Goal: Share content

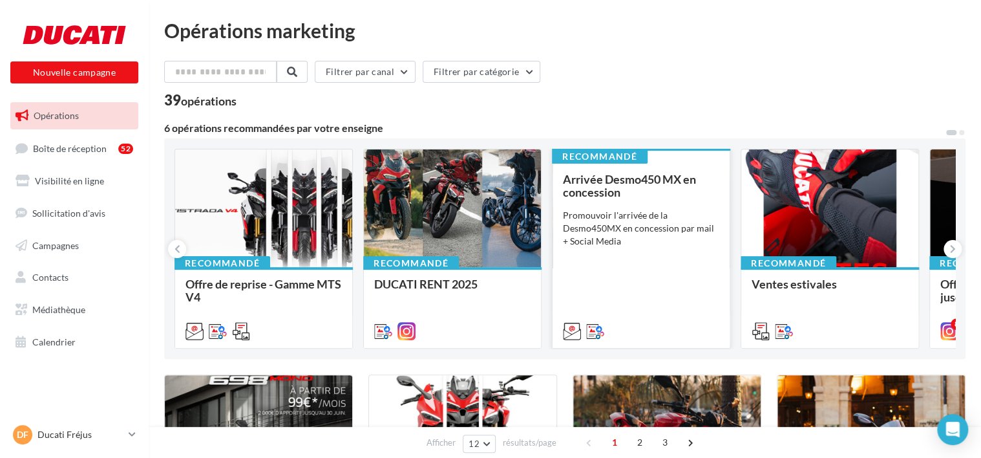
click at [605, 204] on div "Arrivée Desmo450 MX en concession Promouvoir l'arrivée de la Desmo450MX en conc…" at bounding box center [641, 255] width 156 height 164
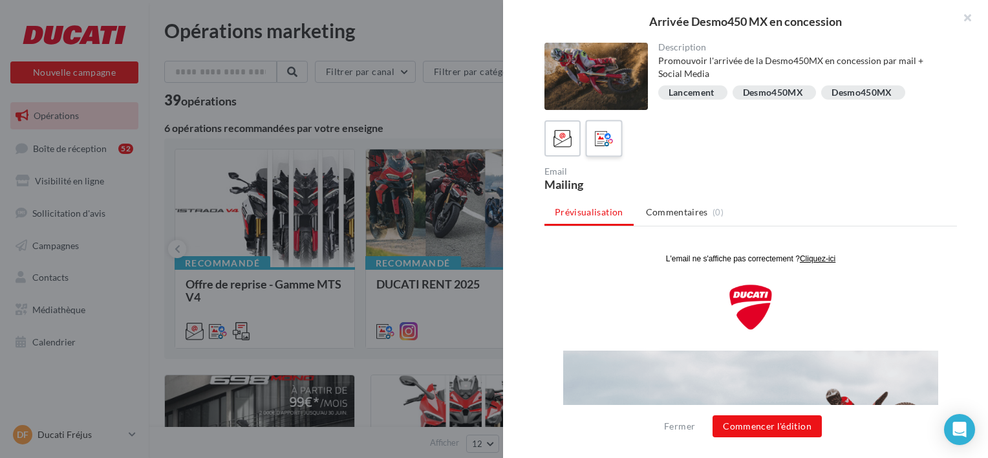
click at [607, 137] on icon at bounding box center [604, 138] width 19 height 19
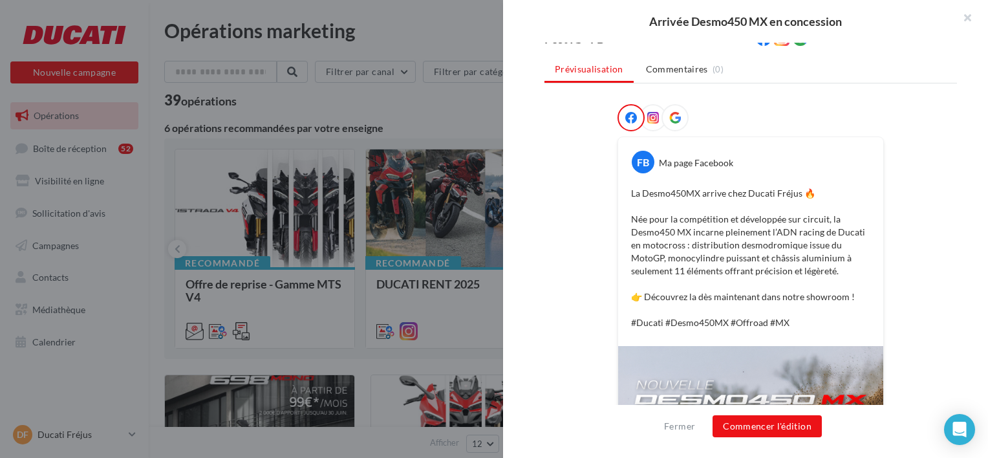
scroll to position [176, 0]
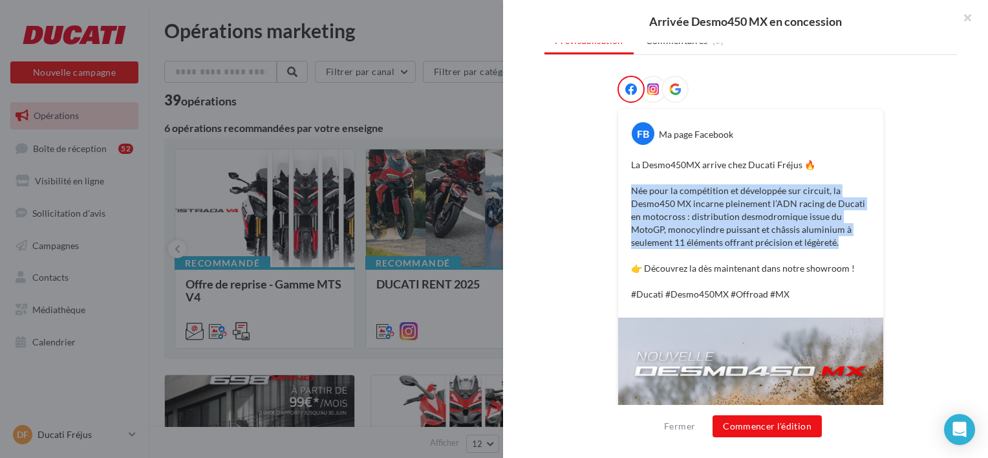
drag, startPoint x: 626, startPoint y: 186, endPoint x: 838, endPoint y: 246, distance: 220.4
click at [838, 246] on div "La Desmo450MX arrive chez Ducati Fréjus 🔥 Née pour la compétition et développée…" at bounding box center [750, 229] width 259 height 149
copy p "Née pour la compétition et développée sur circuit, la Desmo450 MX incarne plein…"
click at [696, 242] on p "La Desmo450MX arrive chez Ducati Fréjus 🔥 Née pour la compétition et développée…" at bounding box center [750, 229] width 239 height 142
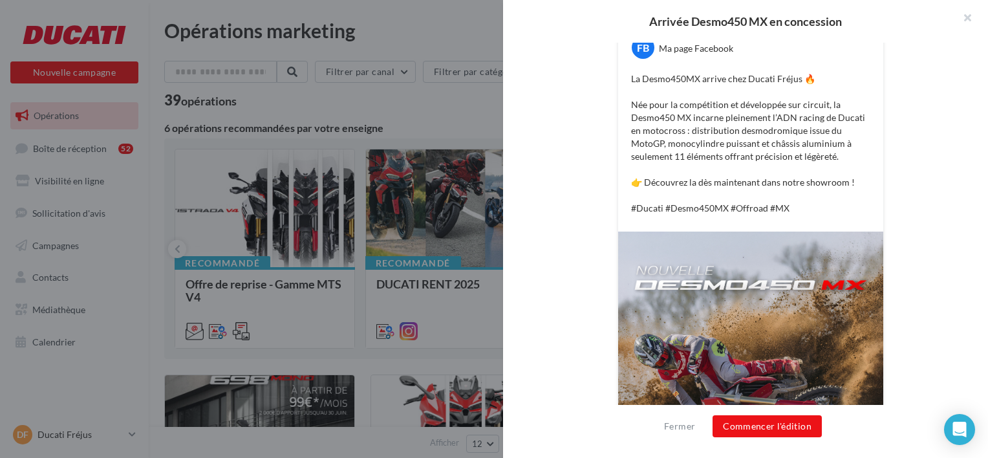
scroll to position [241, 0]
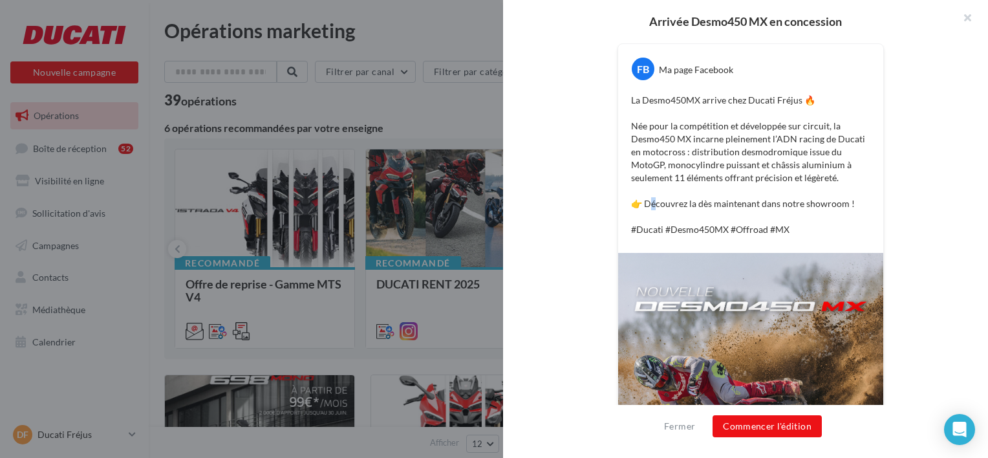
click at [649, 202] on p "La Desmo450MX arrive chez Ducati Fréjus 🔥 Née pour la compétition et développée…" at bounding box center [750, 165] width 239 height 142
drag, startPoint x: 631, startPoint y: 200, endPoint x: 672, endPoint y: 201, distance: 41.4
click at [670, 201] on p "La Desmo450MX arrive chez Ducati Fréjus 🔥 Née pour la compétition et développée…" at bounding box center [750, 165] width 239 height 142
click at [644, 206] on p "La Desmo450MX arrive chez Ducati Fréjus 🔥 Née pour la compétition et développée…" at bounding box center [750, 165] width 239 height 142
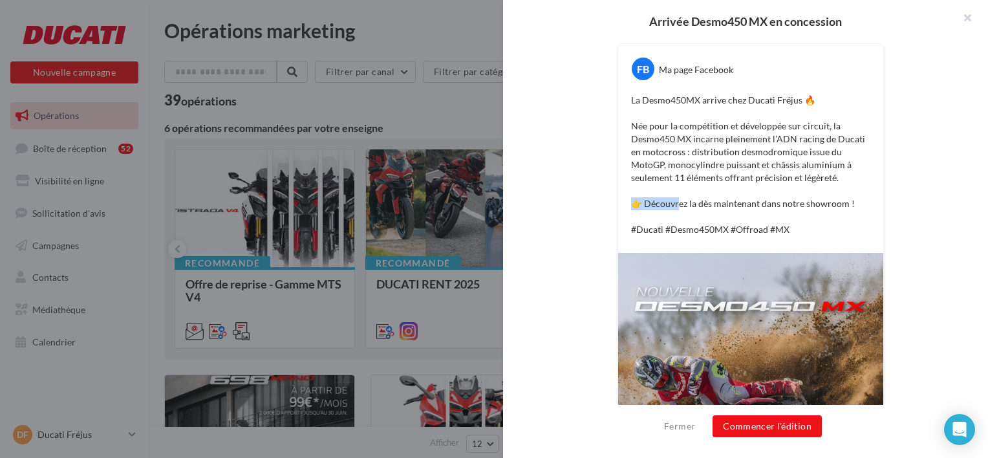
click at [644, 199] on p "La Desmo450MX arrive chez Ducati Fréjus 🔥 Née pour la compétition et développée…" at bounding box center [750, 165] width 239 height 142
drag, startPoint x: 641, startPoint y: 199, endPoint x: 845, endPoint y: 199, distance: 204.2
click at [845, 199] on p "La Desmo450MX arrive chez Ducati Fréjus 🔥 Née pour la compétition et développée…" at bounding box center [750, 165] width 239 height 142
copy p "écouvrez la dès maintenant dans notre showroom !"
